Goal: Check status: Check status

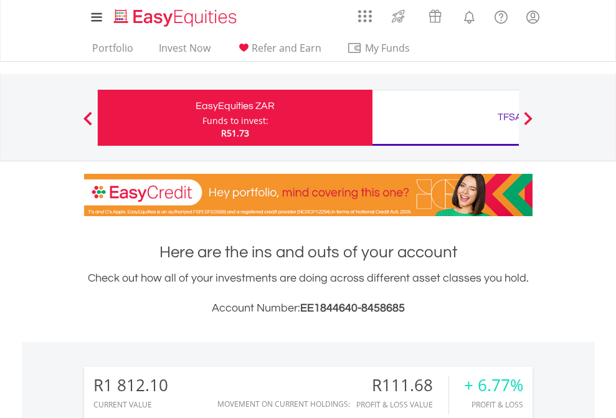
scroll to position [120, 196]
click at [202, 118] on div "Funds to invest:" at bounding box center [235, 121] width 66 height 12
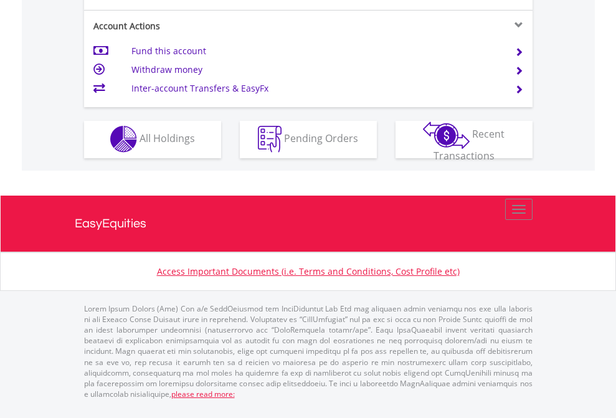
scroll to position [1165, 0]
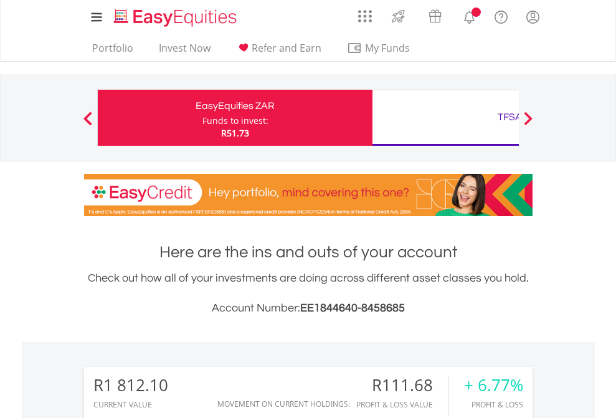
scroll to position [120, 196]
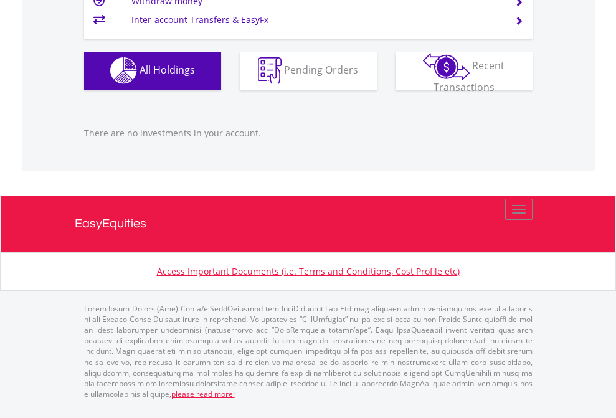
scroll to position [120, 196]
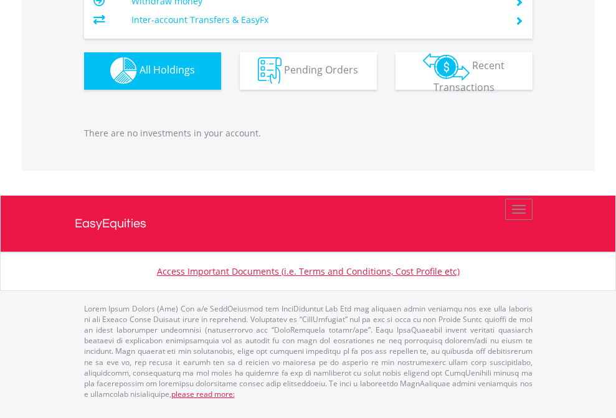
scroll to position [120, 196]
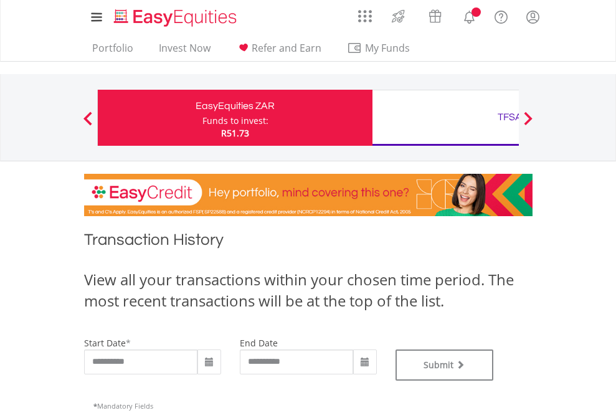
type input "**********"
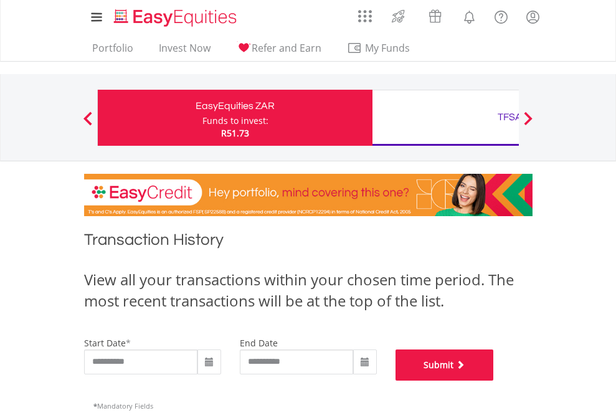
click at [494, 381] on button "Submit" at bounding box center [445, 364] width 98 height 31
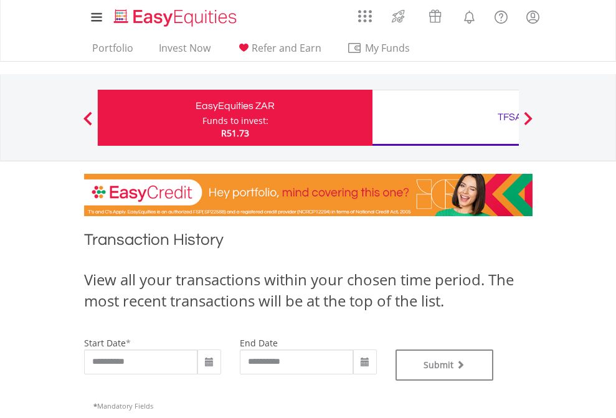
click at [445, 118] on div "TFSA" at bounding box center [510, 116] width 260 height 17
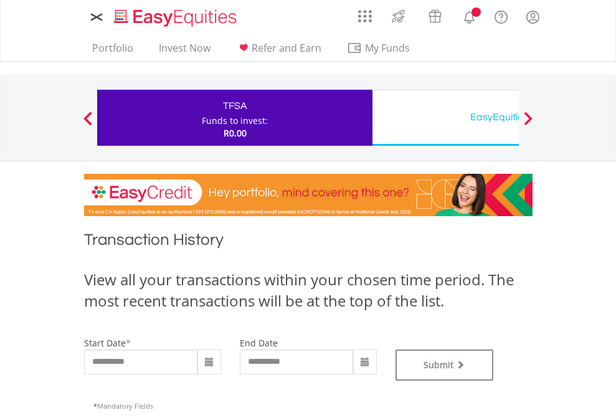
type input "**********"
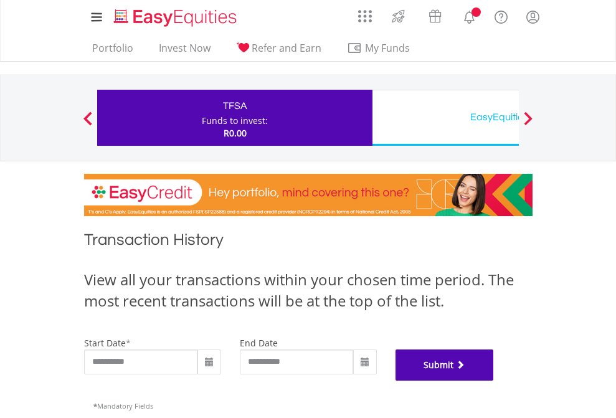
click at [494, 381] on button "Submit" at bounding box center [445, 364] width 98 height 31
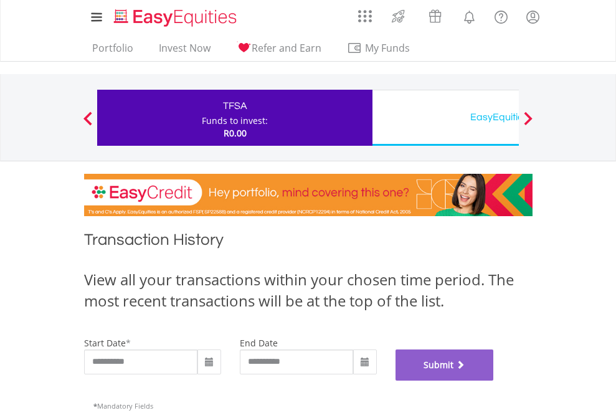
scroll to position [505, 0]
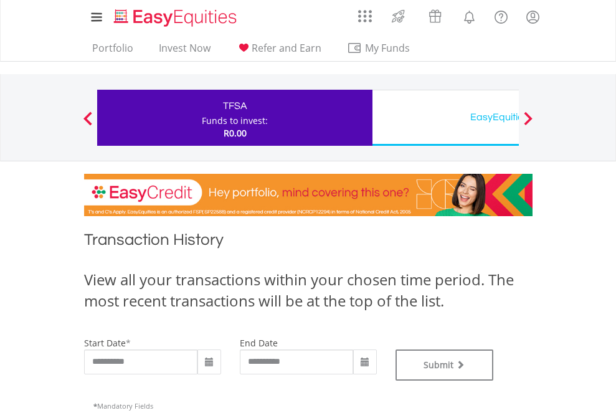
click at [445, 118] on div "EasyEquities USD" at bounding box center [510, 116] width 260 height 17
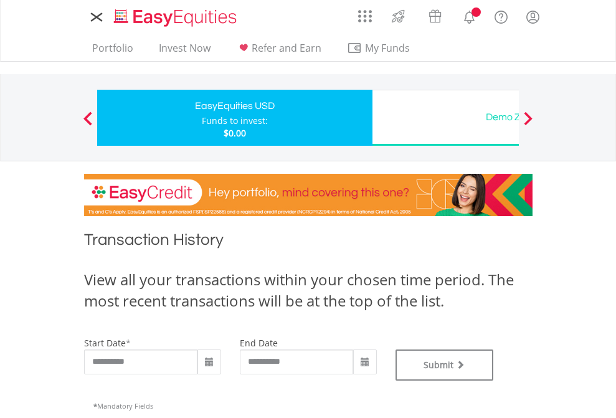
type input "**********"
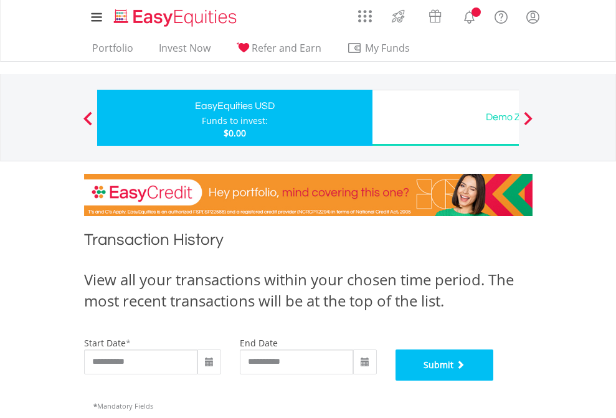
click at [494, 381] on button "Submit" at bounding box center [445, 364] width 98 height 31
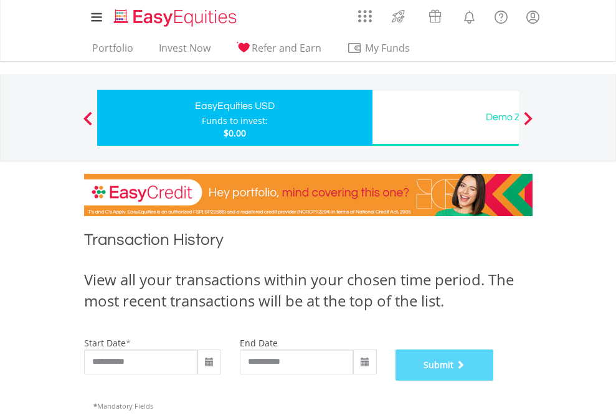
scroll to position [505, 0]
